Goal: Task Accomplishment & Management: Manage account settings

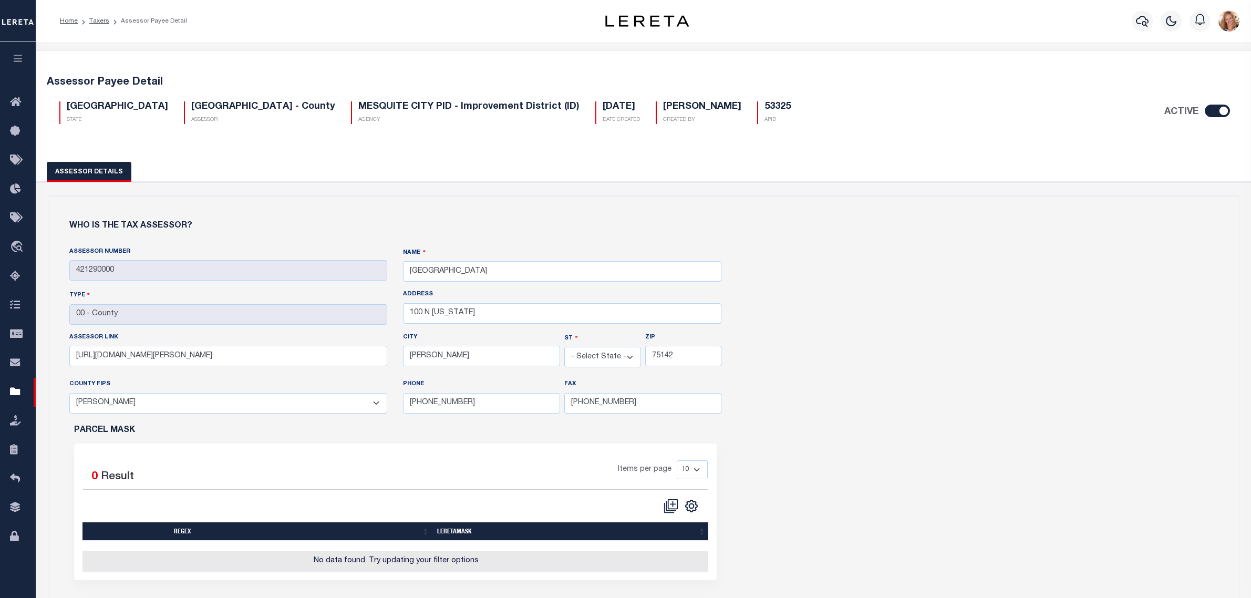
select select "[GEOGRAPHIC_DATA]"
select select "48257"
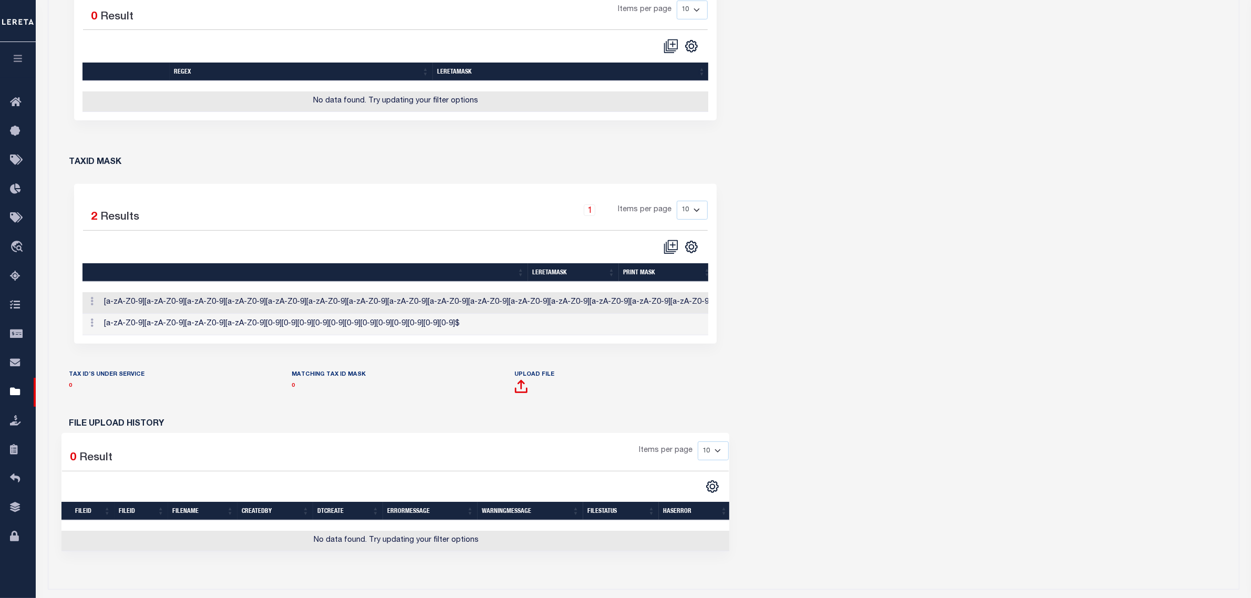
scroll to position [0, 246]
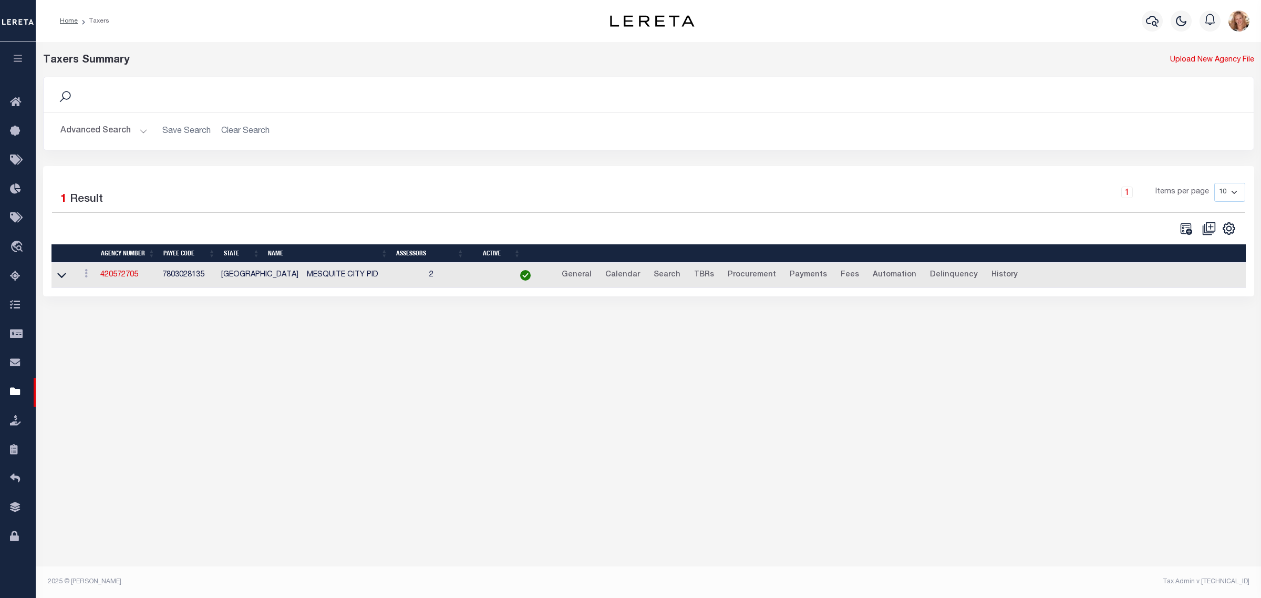
click at [97, 129] on button "Advanced Search" at bounding box center [103, 131] width 87 height 20
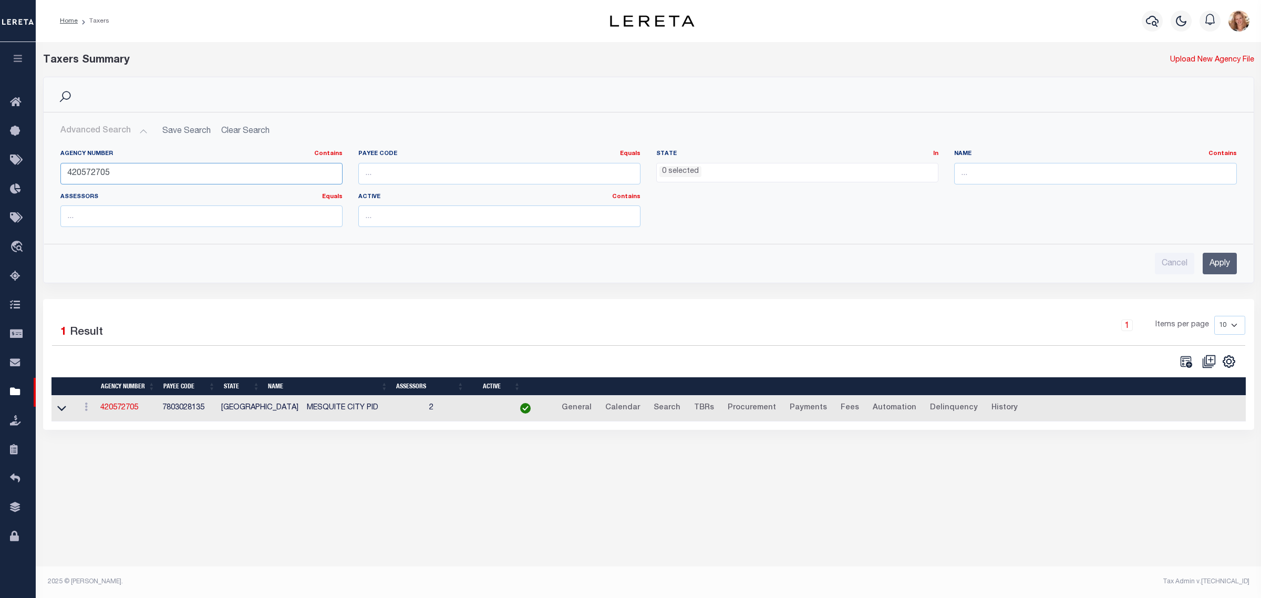
click at [95, 175] on input "420572705" at bounding box center [201, 174] width 282 height 22
type input "370560646"
click at [1213, 268] on input "Apply" at bounding box center [1220, 264] width 34 height 22
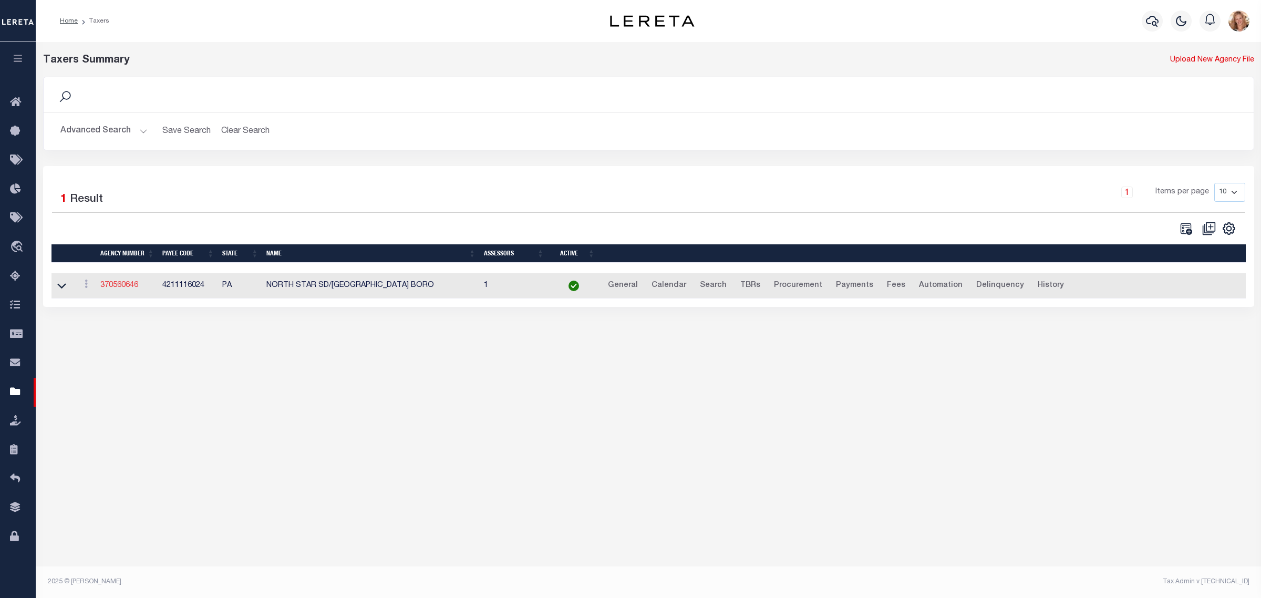
click at [114, 289] on link "370560646" at bounding box center [119, 285] width 38 height 7
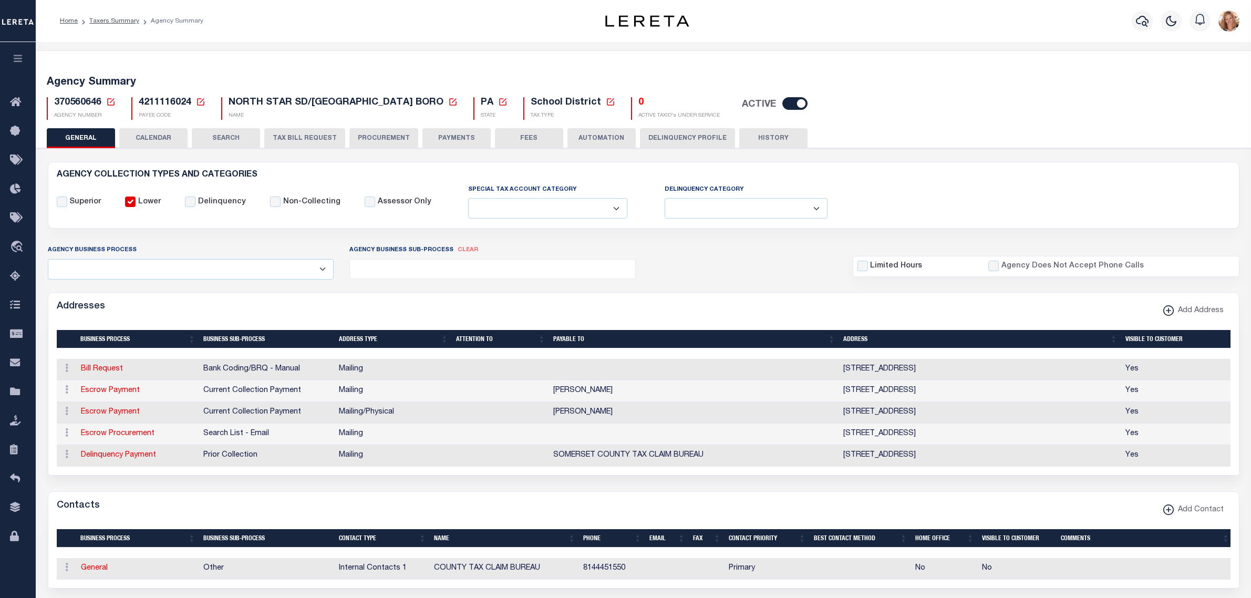
select select
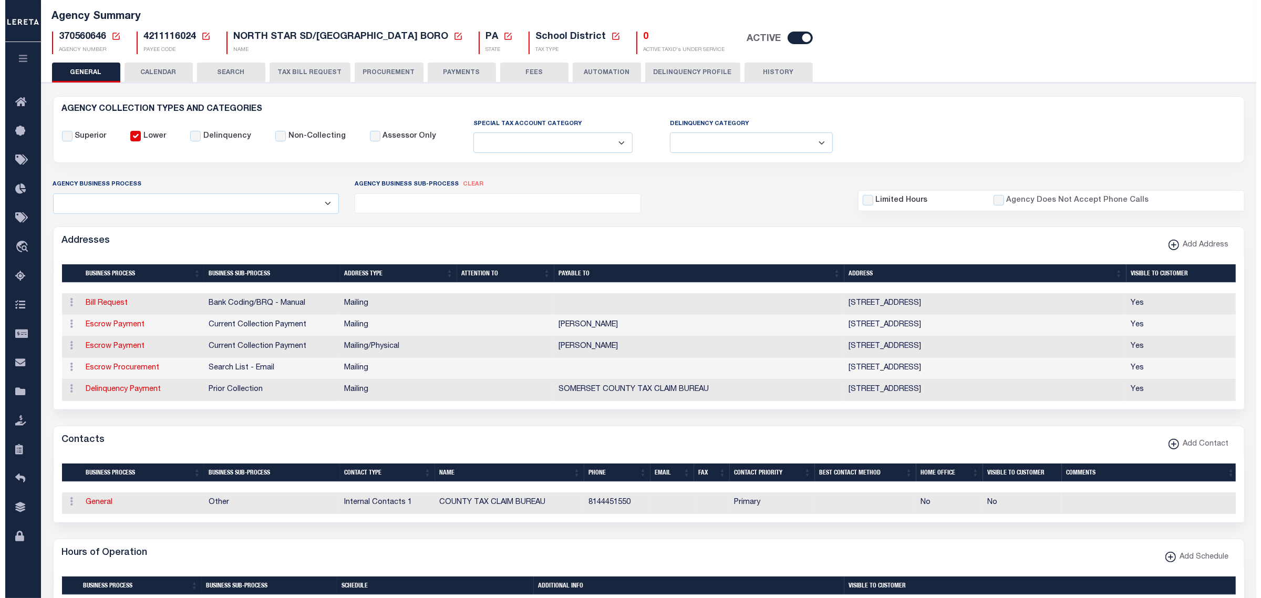
scroll to position [131, 0]
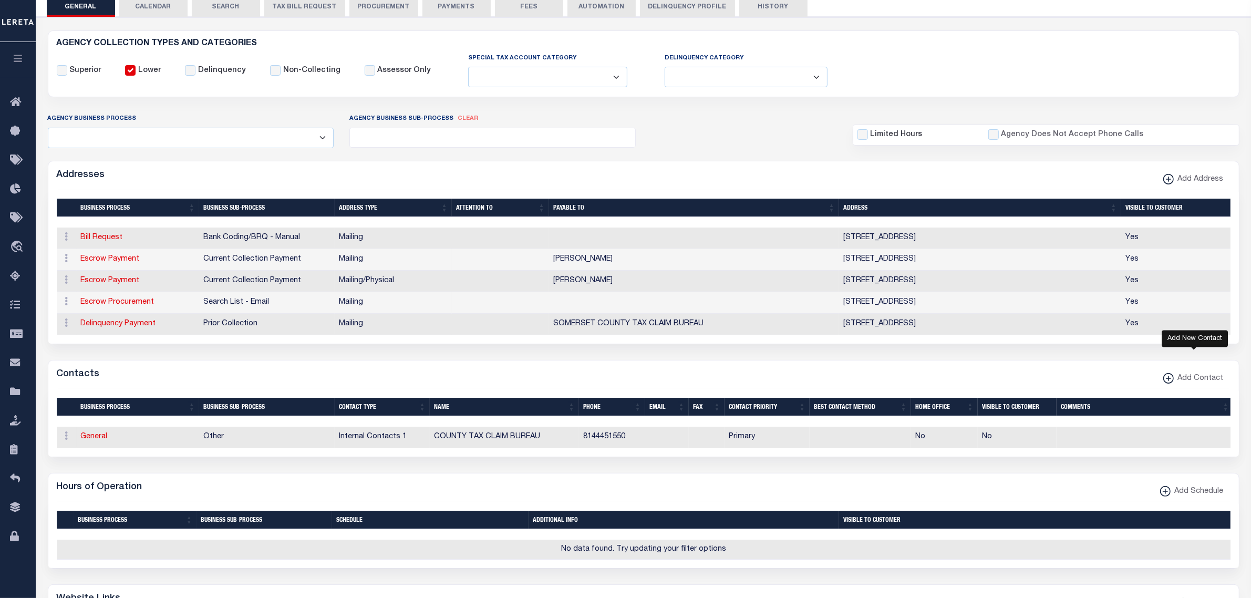
click at [1200, 382] on span "Add Contact" at bounding box center [1199, 379] width 50 height 12
select select "1"
checkbox input "false"
checkbox input "true"
select select
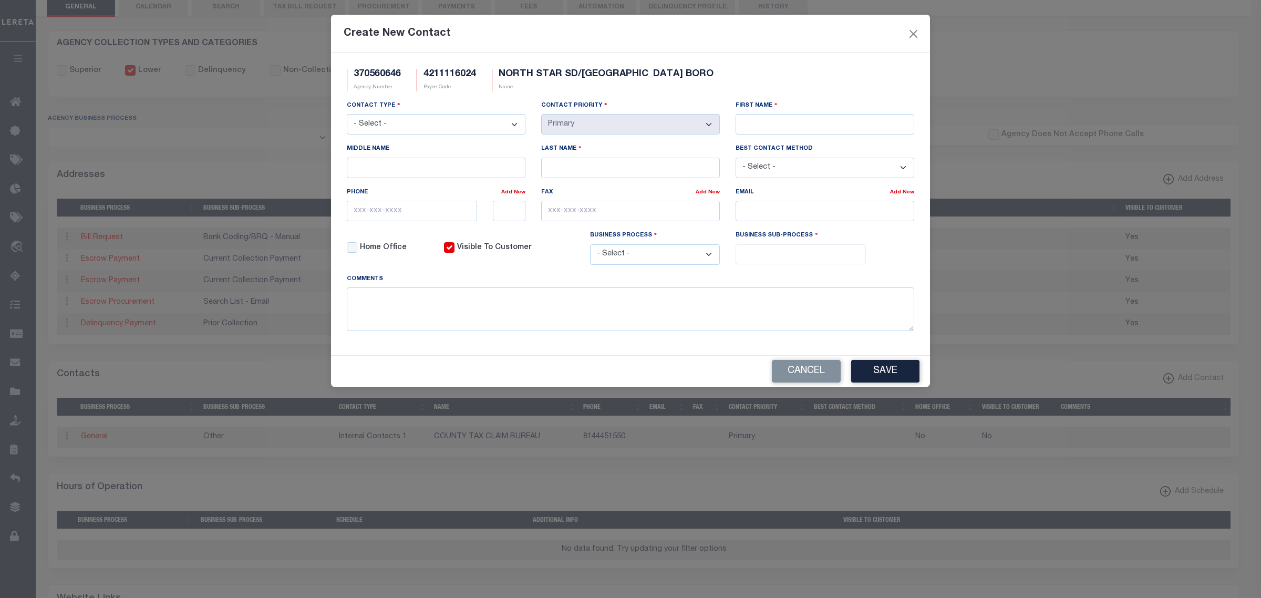
click at [479, 122] on select "- Select - Assessor Clerk Internal Contacts 1 Internal Contacts 2 Internal Cont…" at bounding box center [436, 124] width 179 height 20
select select "2"
click at [347, 115] on select "- Select - Assessor Clerk Internal Contacts 1 Internal Contacts 2 Internal Cont…" at bounding box center [436, 124] width 179 height 20
click at [765, 121] on input "First Name" at bounding box center [825, 124] width 179 height 20
type input "DELENE"
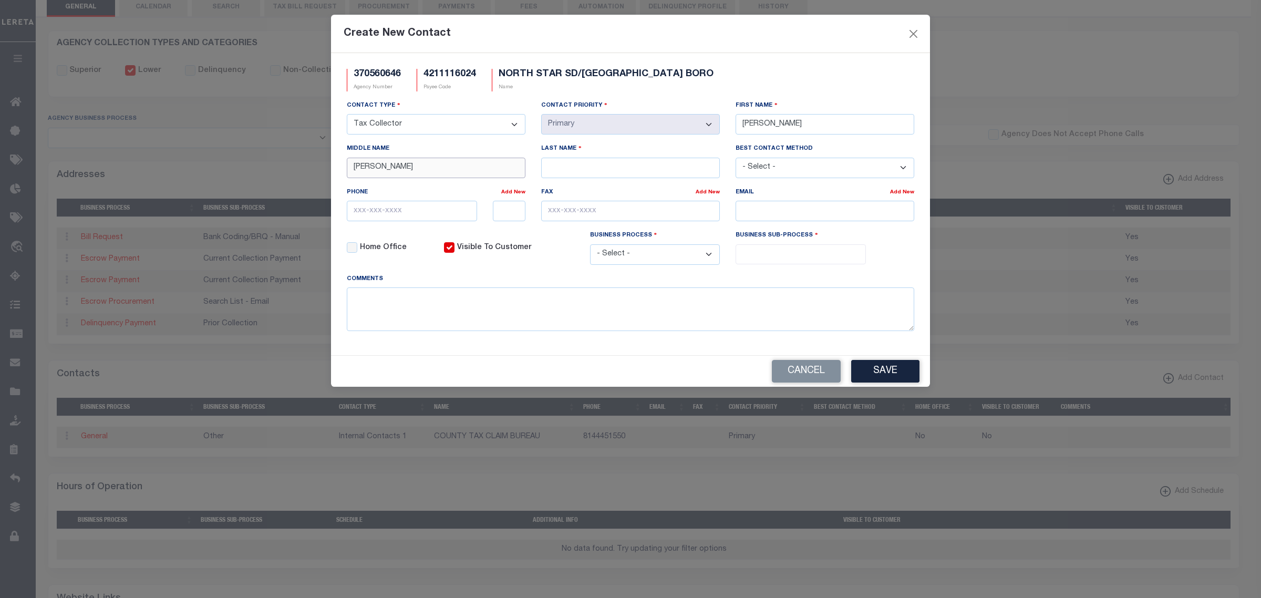
type input "J."
type input "PLUTA"
click at [408, 220] on input "text" at bounding box center [412, 211] width 130 height 20
paste input "814-915-3603"
type input "814-915-3603"
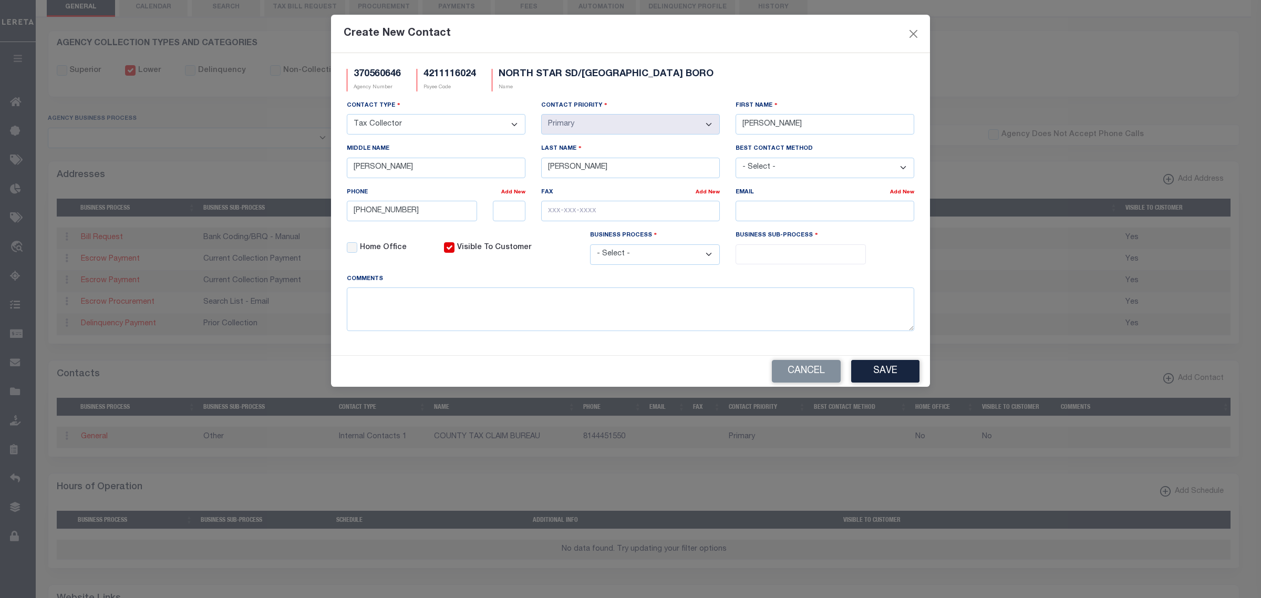
click at [694, 263] on select "- Select - All Automation Bill Request Delinquency Payment Delinquency Procurem…" at bounding box center [655, 254] width 130 height 20
select select "6"
click at [590, 249] on select "- Select - All Automation Bill Request Delinquency Payment Delinquency Procurem…" at bounding box center [655, 254] width 130 height 20
click at [784, 258] on input "search" at bounding box center [801, 254] width 124 height 12
select select "31"
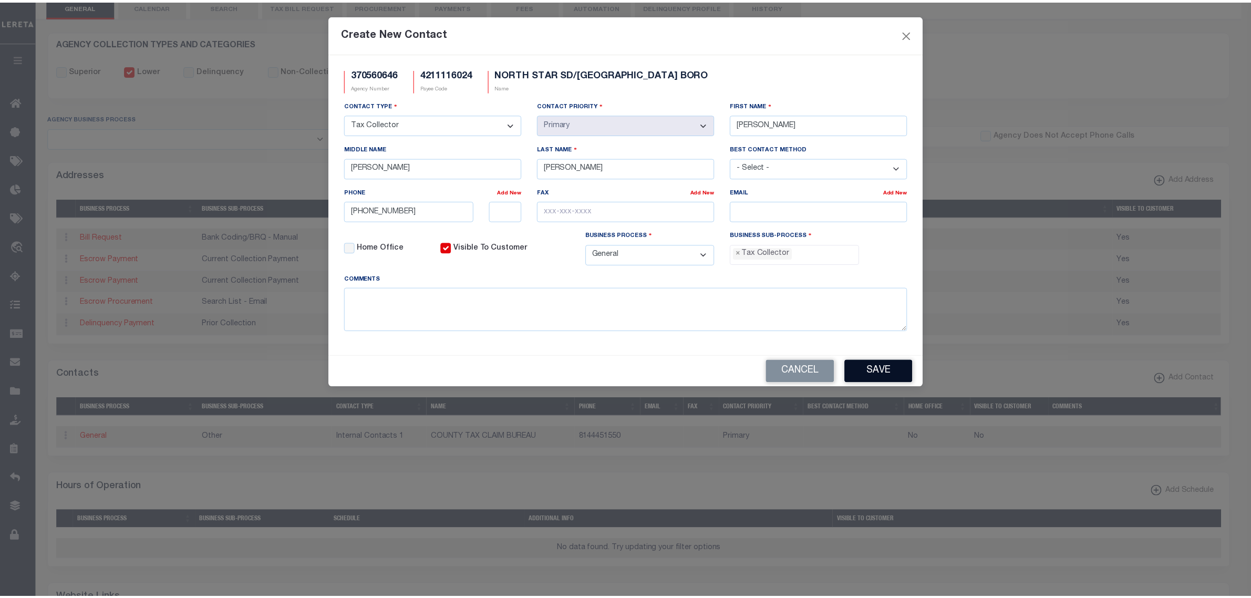
scroll to position [27, 0]
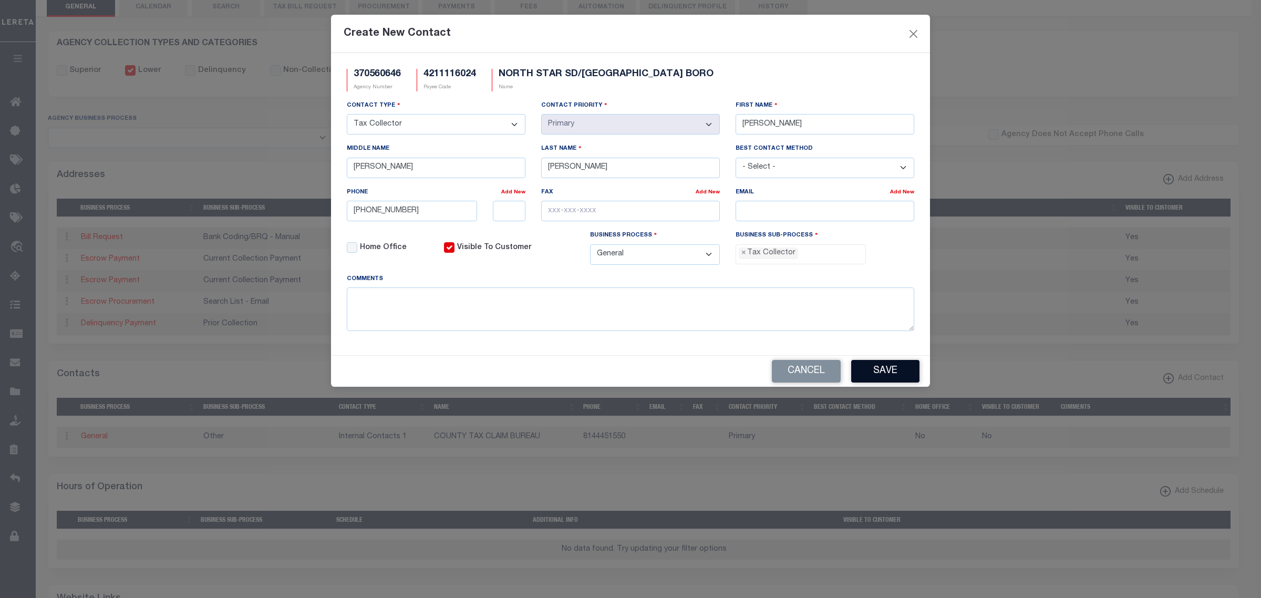
click at [867, 378] on button "Save" at bounding box center [885, 371] width 68 height 23
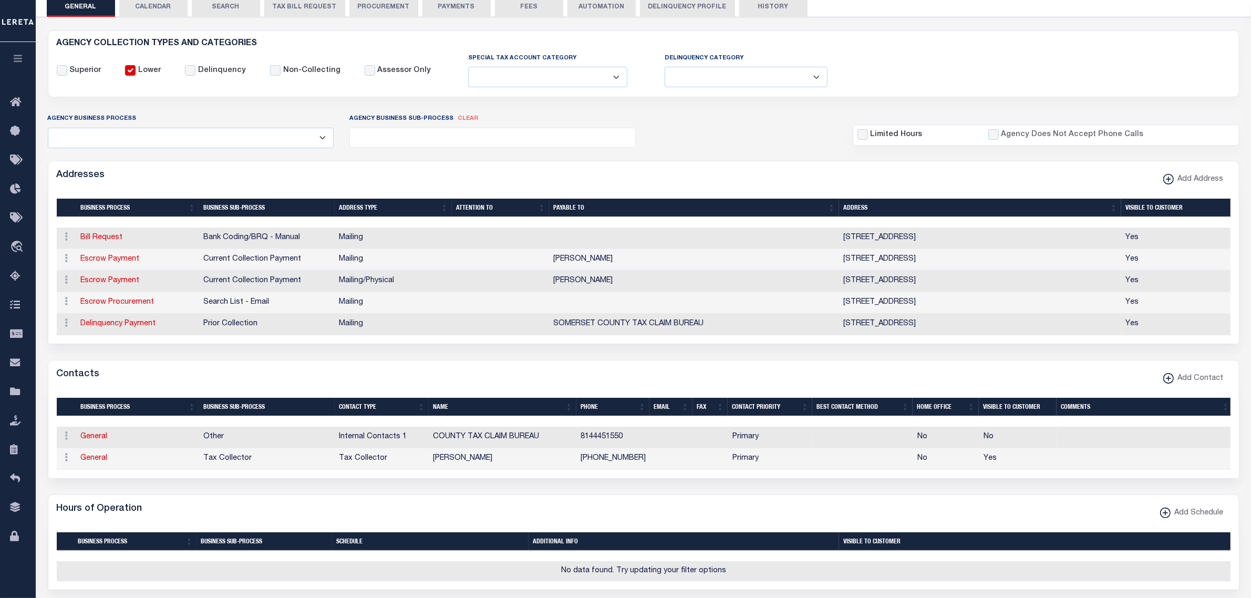
scroll to position [0, 0]
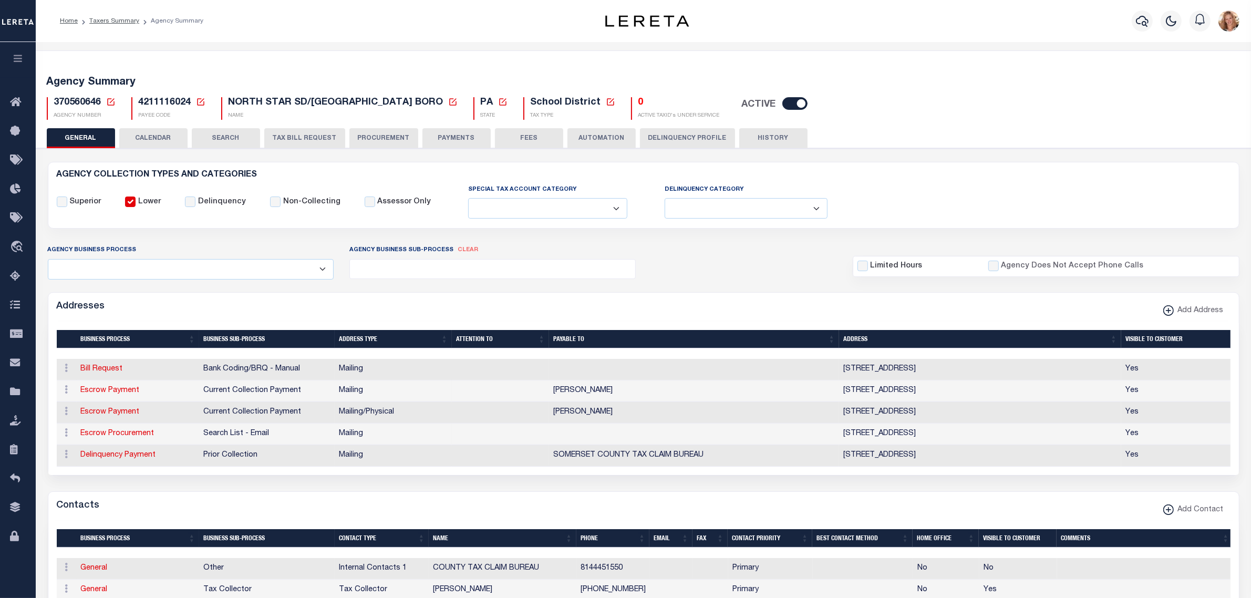
click at [450, 137] on button "PAYMENTS" at bounding box center [457, 138] width 68 height 20
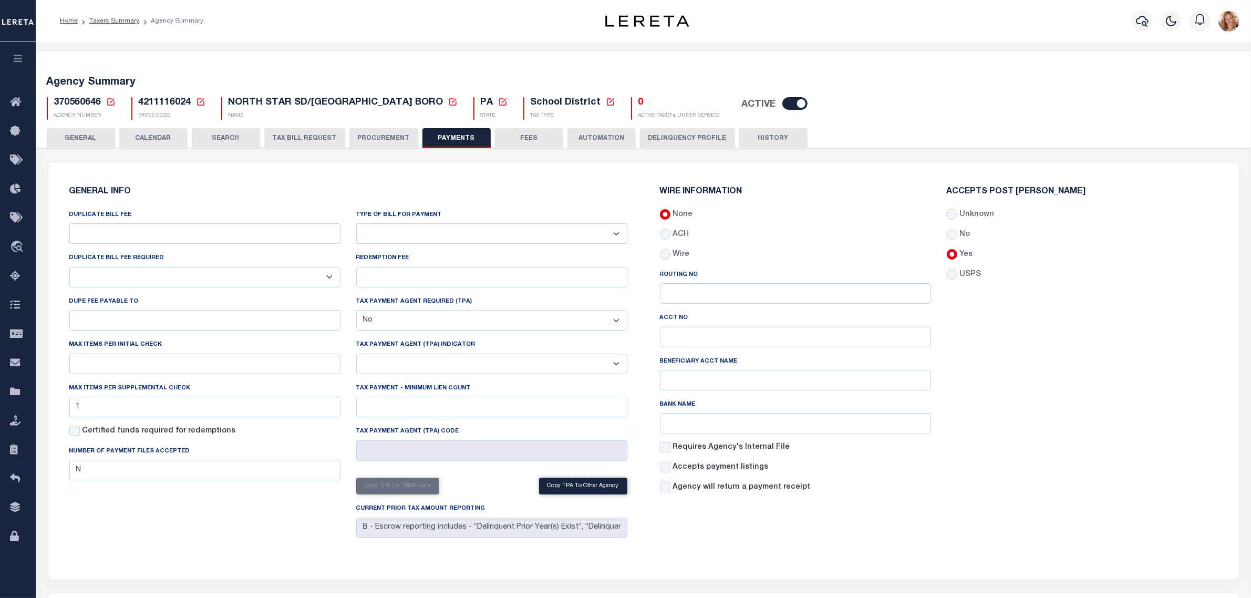
click at [297, 141] on button "TAX BILL REQUEST" at bounding box center [304, 138] width 81 height 20
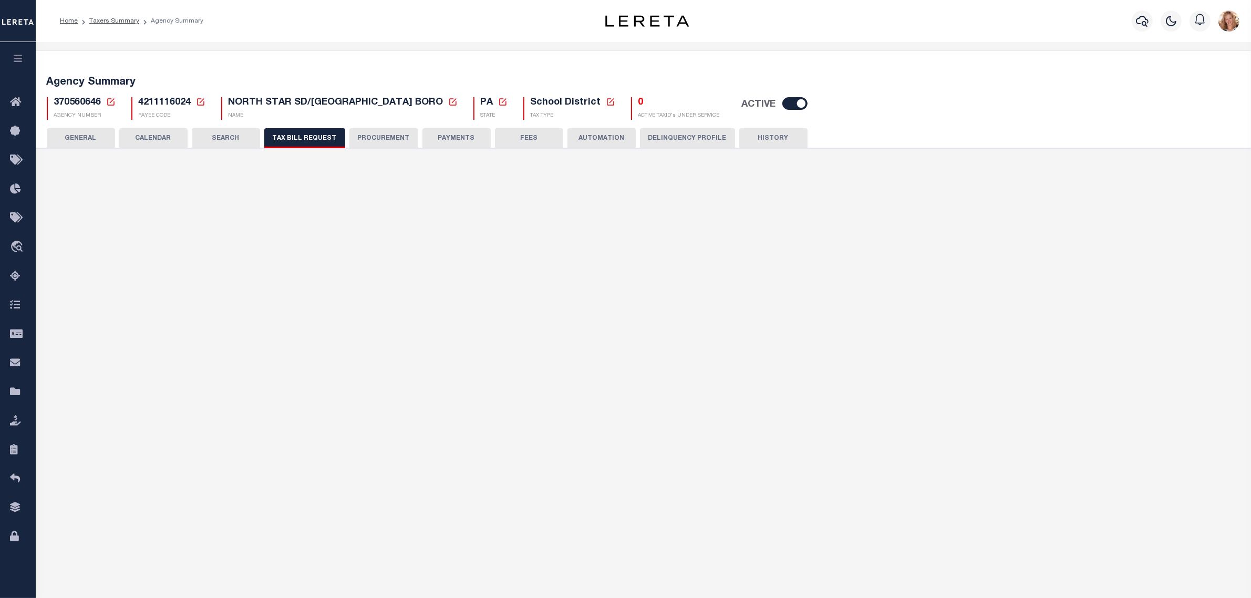
select select "29"
checkbox input "false"
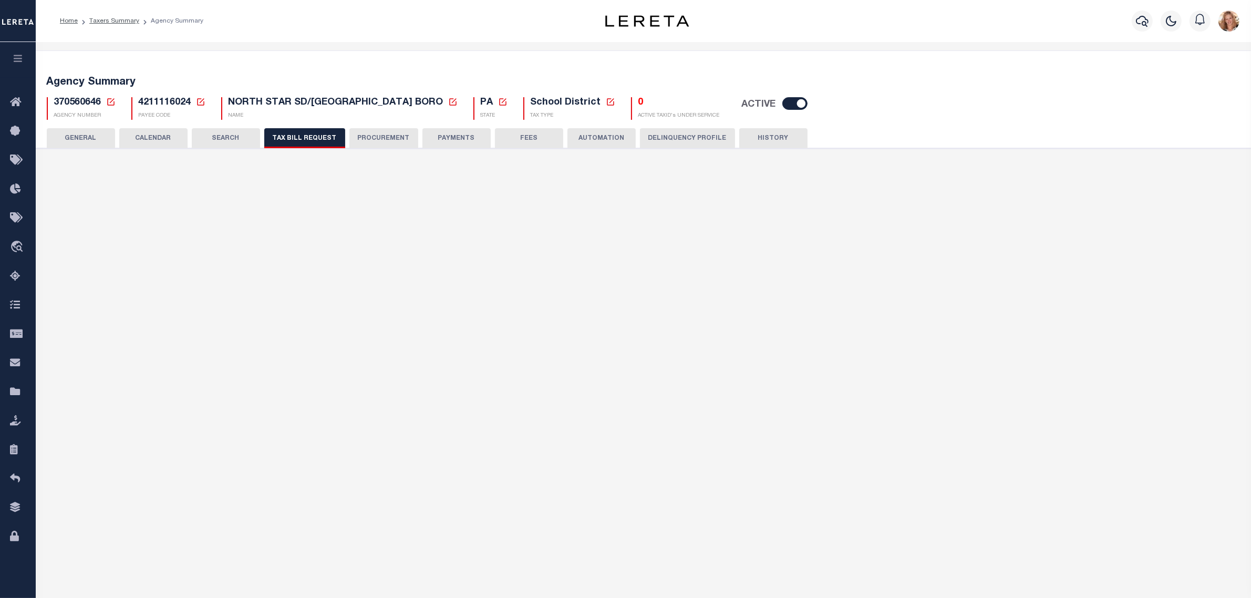
select select "23"
select select "false"
select select
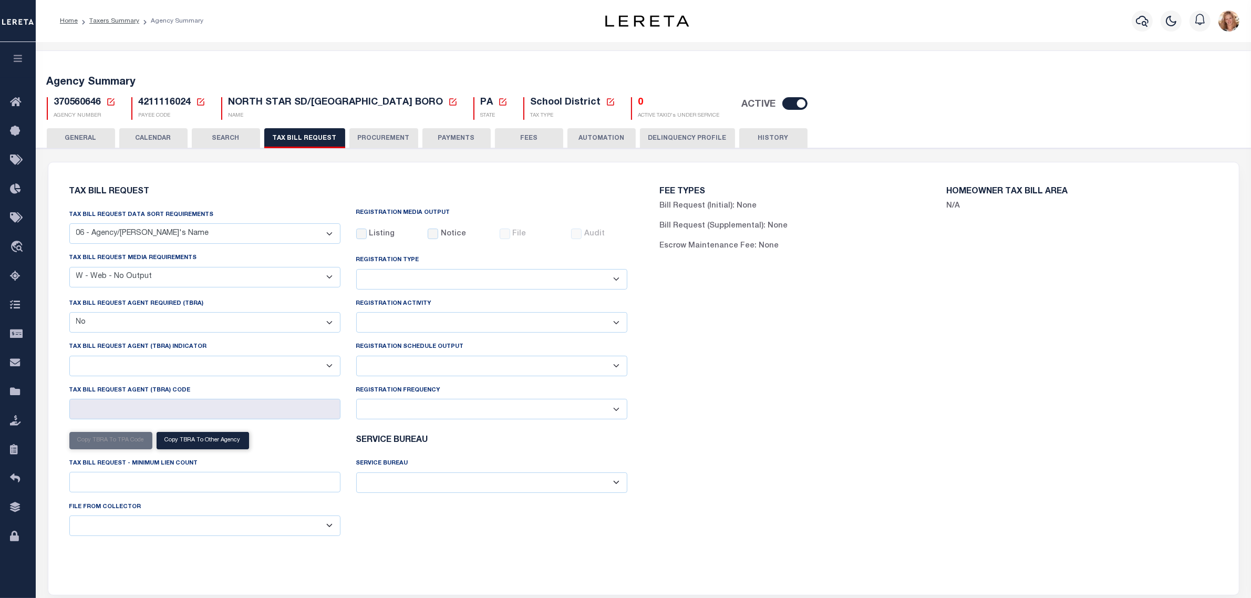
click at [549, 142] on button "FEES" at bounding box center [529, 138] width 68 height 20
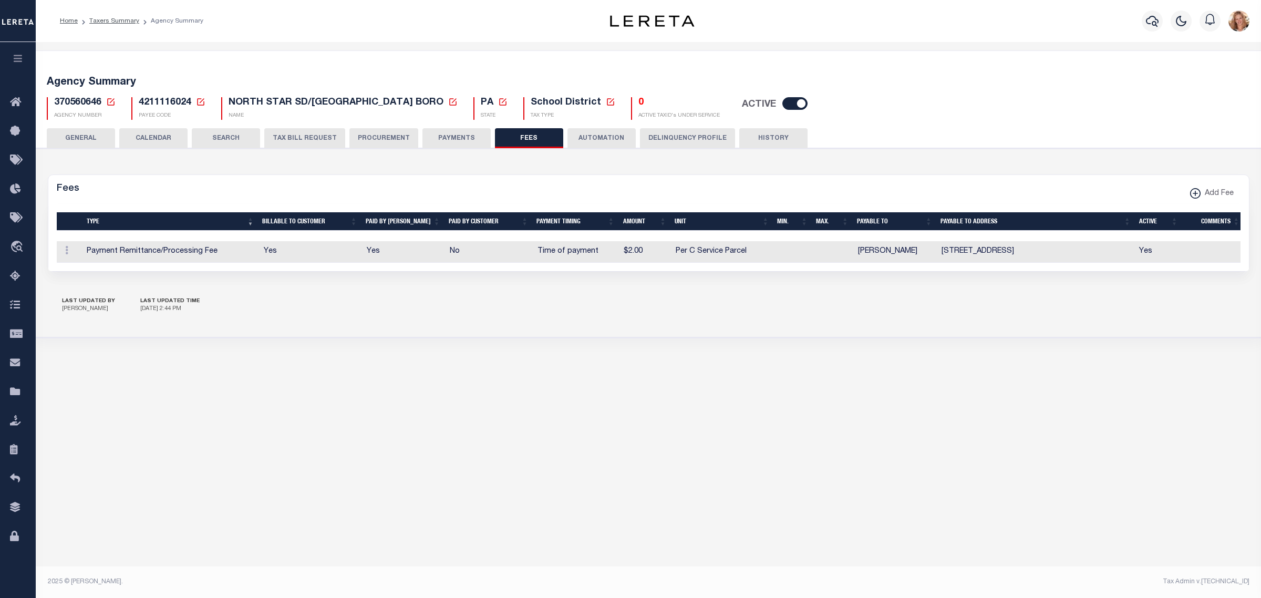
click at [98, 135] on button "GENERAL" at bounding box center [81, 138] width 68 height 20
